Goal: Register for event/course

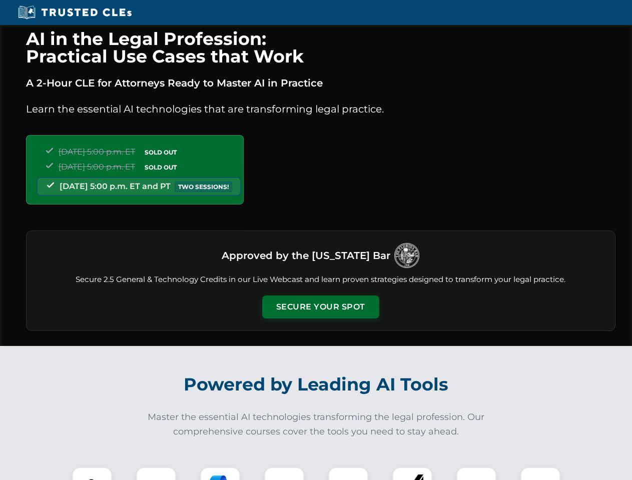
click at [320, 307] on button "Secure Your Spot" at bounding box center [320, 307] width 117 height 23
click at [92, 474] on img at bounding box center [92, 487] width 29 height 29
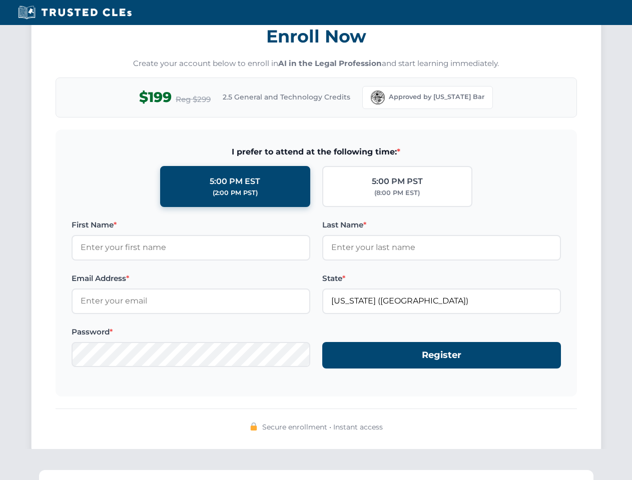
scroll to position [982, 0]
